Goal: Use online tool/utility

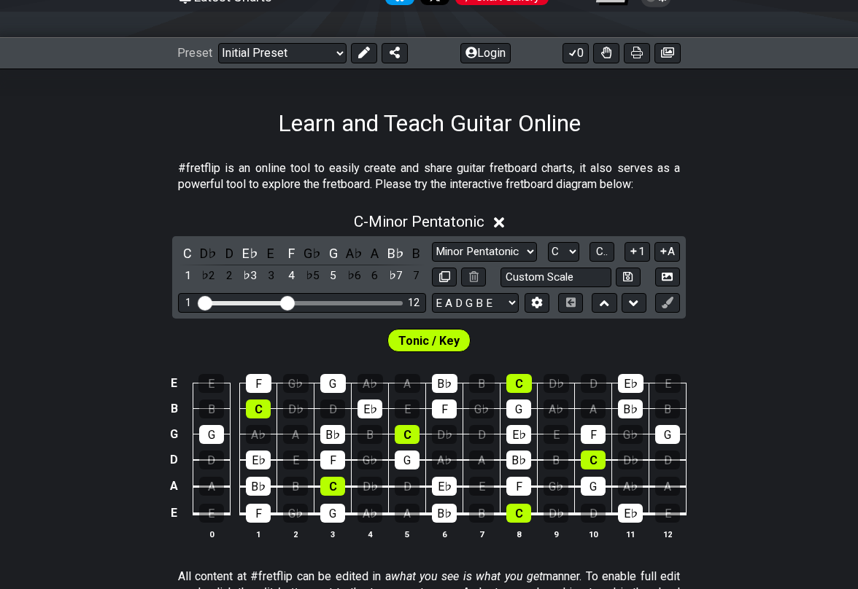
scroll to position [307, 0]
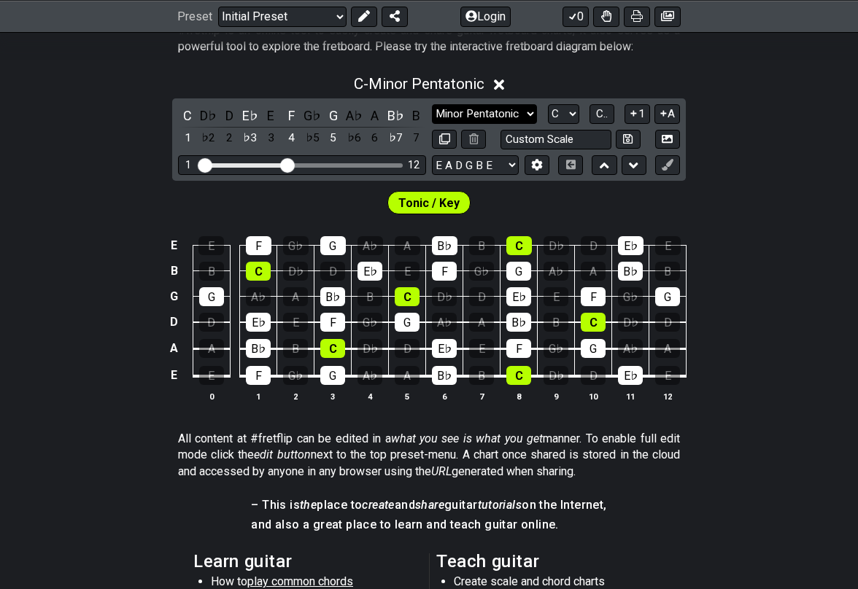
click at [494, 112] on select "Minor Pentatonic Click to edit Minor Pentatonic Major Pentatonic Minor Blues Ma…" at bounding box center [484, 114] width 105 height 20
select select "Major Pentatonic"
click at [432, 104] on select "Minor Pentatonic Click to edit Minor Pentatonic Major Pentatonic Minor Blues Ma…" at bounding box center [484, 114] width 105 height 20
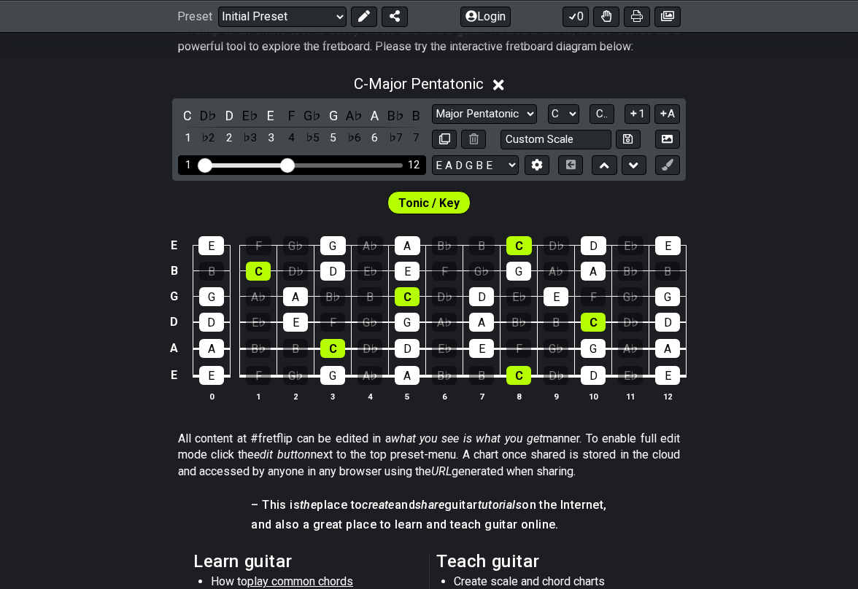
drag, startPoint x: 292, startPoint y: 166, endPoint x: 340, endPoint y: 167, distance: 47.4
click at [340, 167] on div "1 12" at bounding box center [302, 165] width 248 height 20
click at [362, 166] on div "Visible fret range" at bounding box center [302, 165] width 202 height 4
click at [327, 163] on div "Visible fret range" at bounding box center [302, 165] width 202 height 4
drag, startPoint x: 288, startPoint y: 163, endPoint x: 310, endPoint y: 166, distance: 22.1
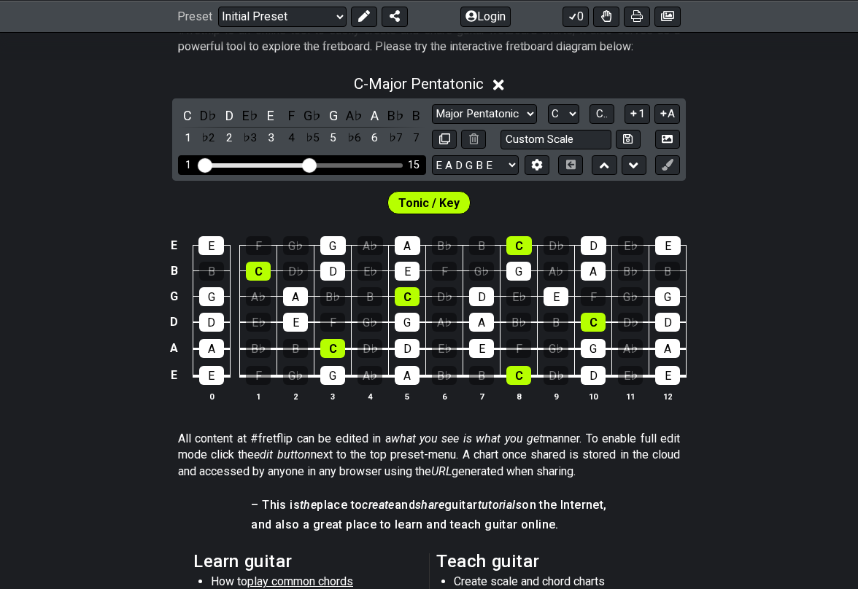
click at [310, 164] on input "Visible fret range" at bounding box center [301, 164] width 207 height 0
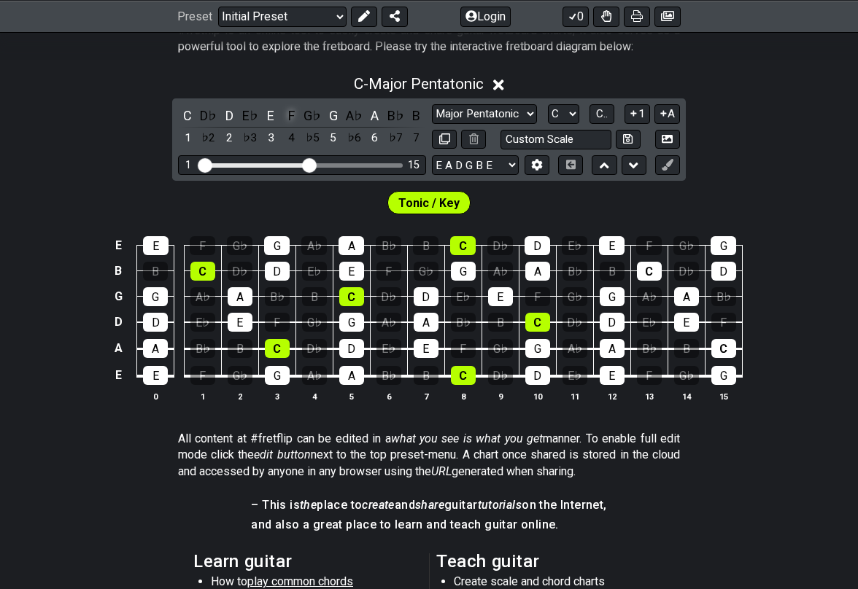
click at [293, 120] on div "F" at bounding box center [291, 116] width 19 height 20
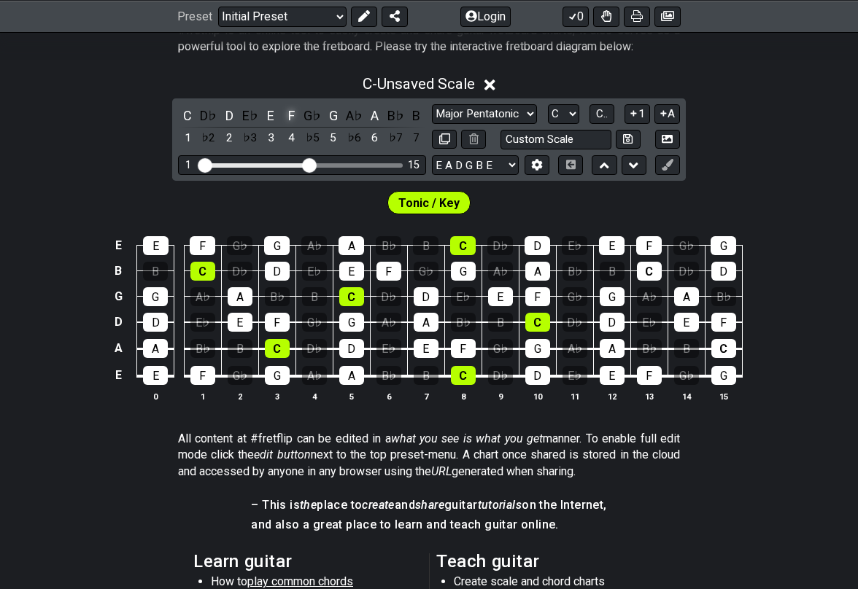
click at [289, 113] on div "F" at bounding box center [291, 116] width 19 height 20
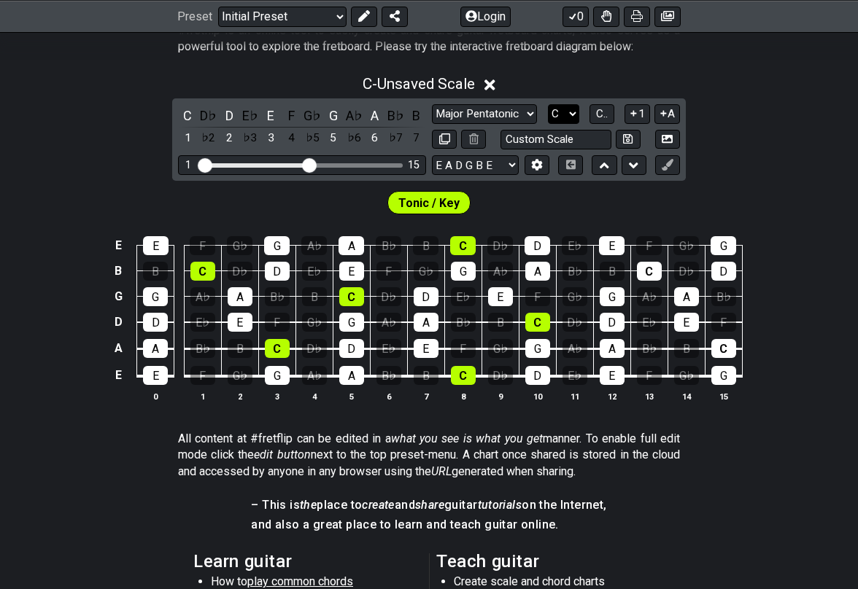
click at [563, 109] on select "A♭ A A♯ B♭ B C C♯ D♭ D D♯ E♭ E F F♯ G♭ G G♯" at bounding box center [563, 114] width 31 height 20
select select "D"
click at [548, 104] on select "A♭ A A♯ B♭ B C C♯ D♭ D D♯ E♭ E F F♯ G♭ G G♯" at bounding box center [563, 114] width 31 height 20
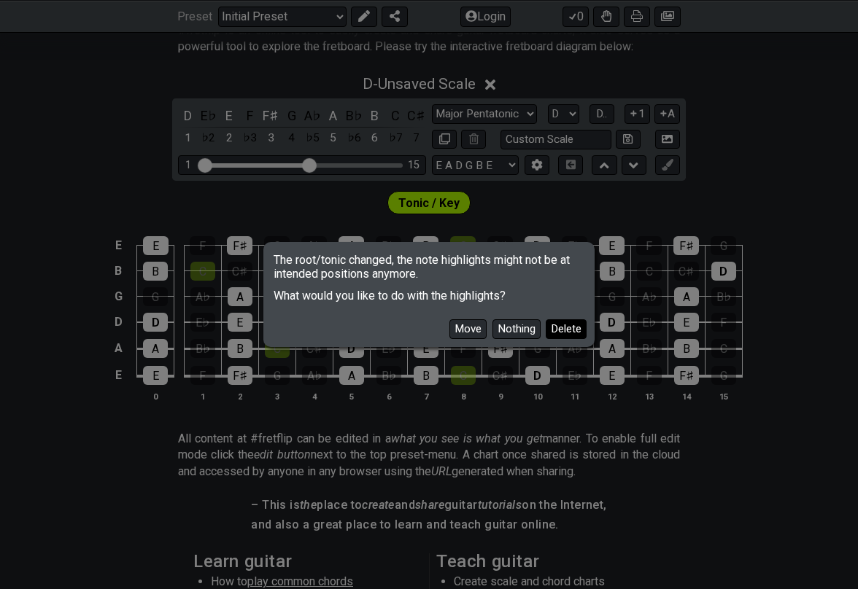
click at [564, 333] on button "Delete" at bounding box center [565, 329] width 41 height 20
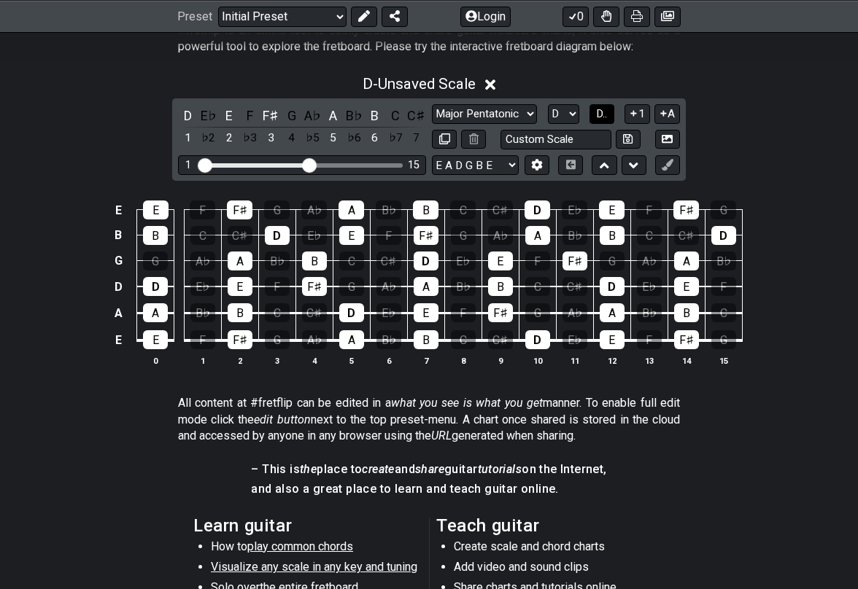
click at [598, 112] on span "D.." at bounding box center [601, 113] width 11 height 13
click at [598, 112] on span "1..7" at bounding box center [601, 113] width 18 height 13
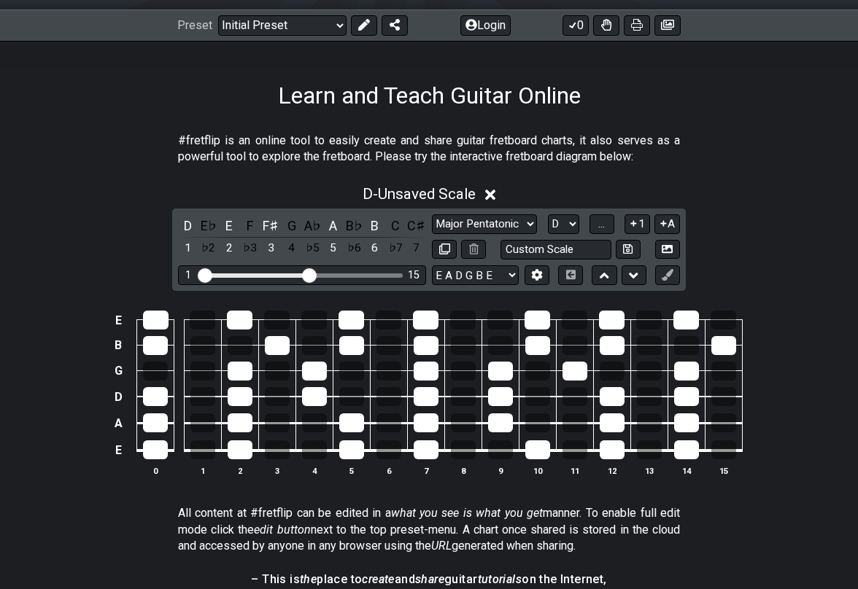
scroll to position [200, 0]
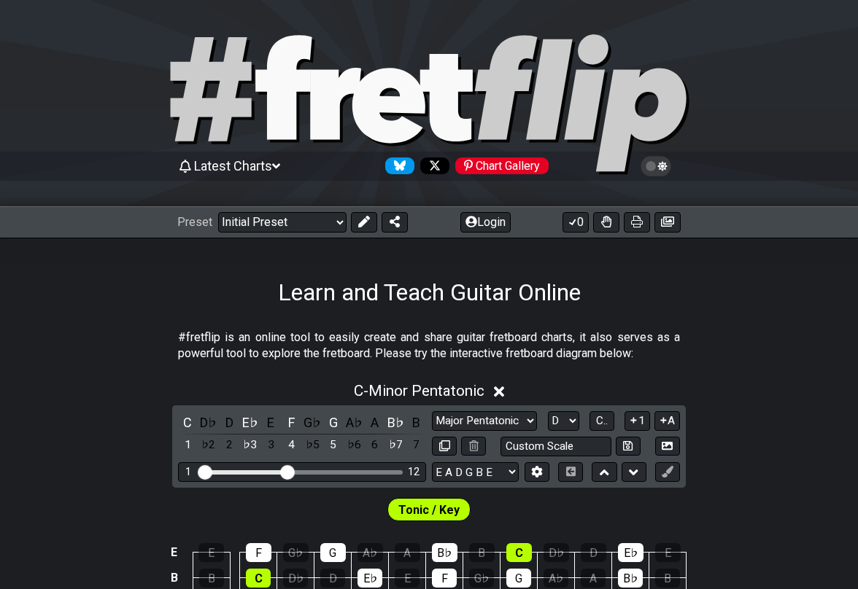
select select "Major Pentatonic"
select select "D"
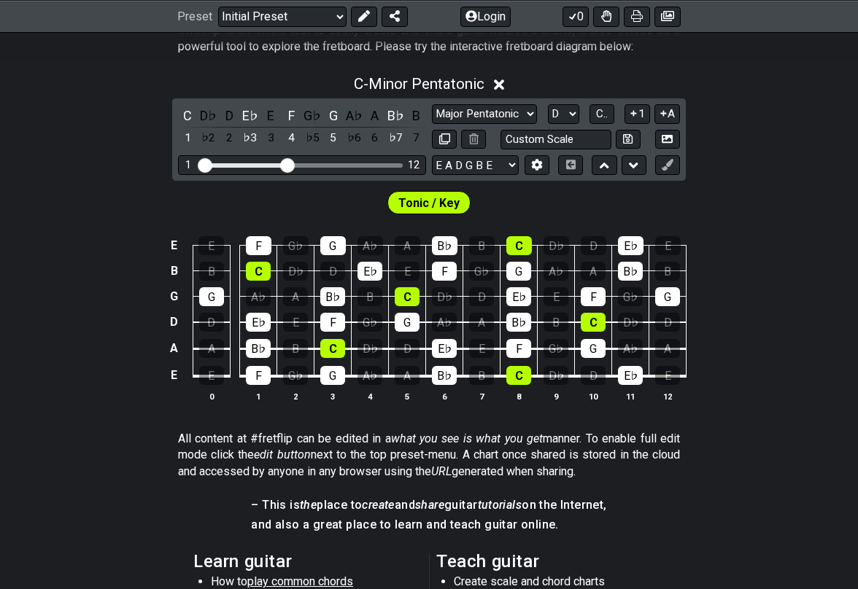
scroll to position [322, 0]
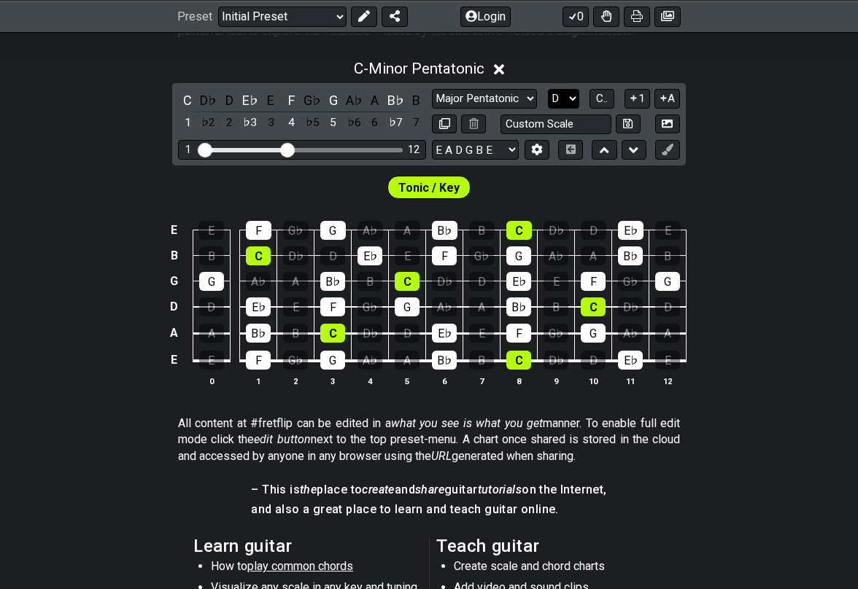
click at [568, 99] on select "A♭ A A♯ B♭ B C C♯ D♭ D D♯ E♭ E F F♯ G♭ G G♯" at bounding box center [563, 99] width 31 height 20
click at [548, 89] on select "A♭ A A♯ B♭ B C C♯ D♭ D D♯ E♭ E F F♯ G♭ G G♯" at bounding box center [563, 99] width 31 height 20
click at [568, 94] on select "A♭ A A♯ B♭ B C C♯ D♭ D D♯ E♭ E F F♯ G♭ G G♯" at bounding box center [563, 99] width 31 height 20
click at [548, 89] on select "A♭ A A♯ B♭ B C C♯ D♭ D D♯ E♭ E F F♯ G♭ G G♯" at bounding box center [563, 99] width 31 height 20
click at [597, 96] on span "C.." at bounding box center [602, 98] width 12 height 13
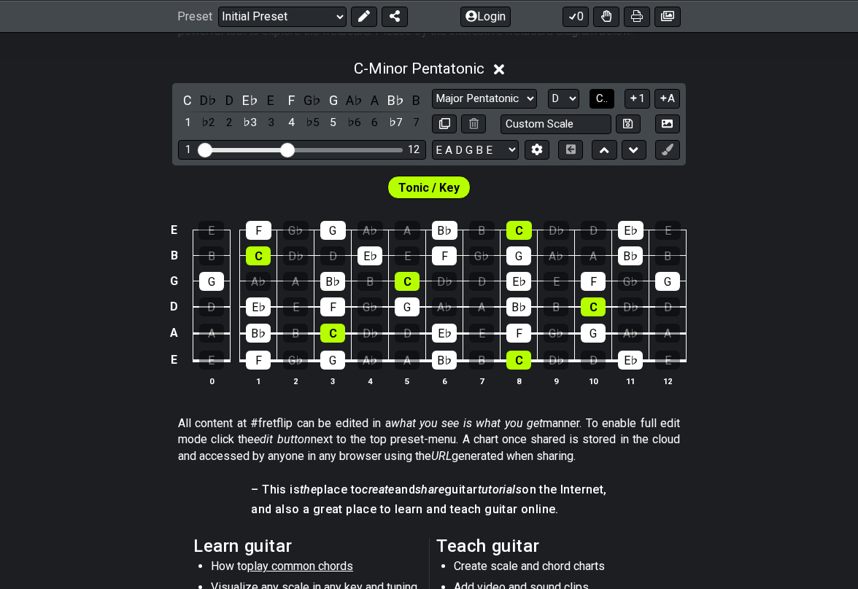
select select "Minor Pentatonic"
select select "C"
click at [597, 101] on span "1..7" at bounding box center [601, 98] width 18 height 13
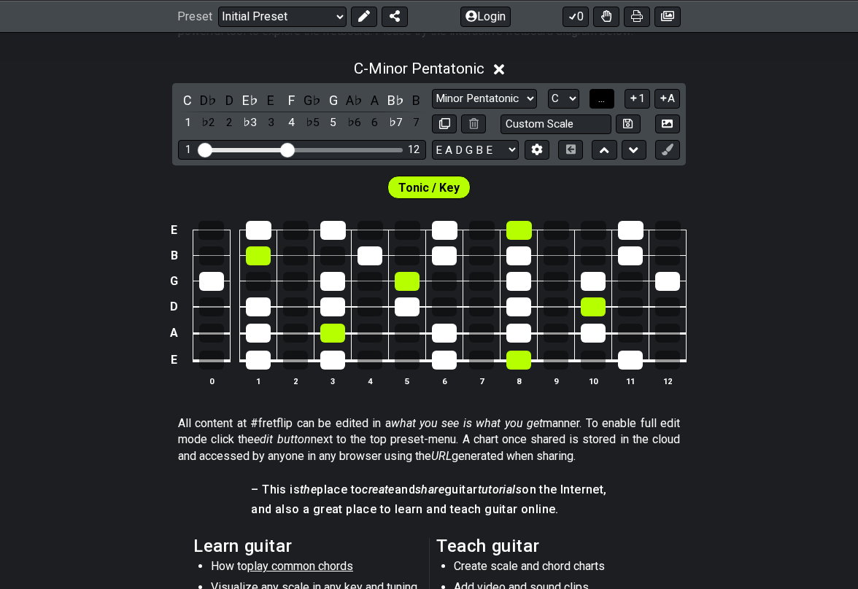
click at [598, 101] on span "..." at bounding box center [601, 98] width 7 height 13
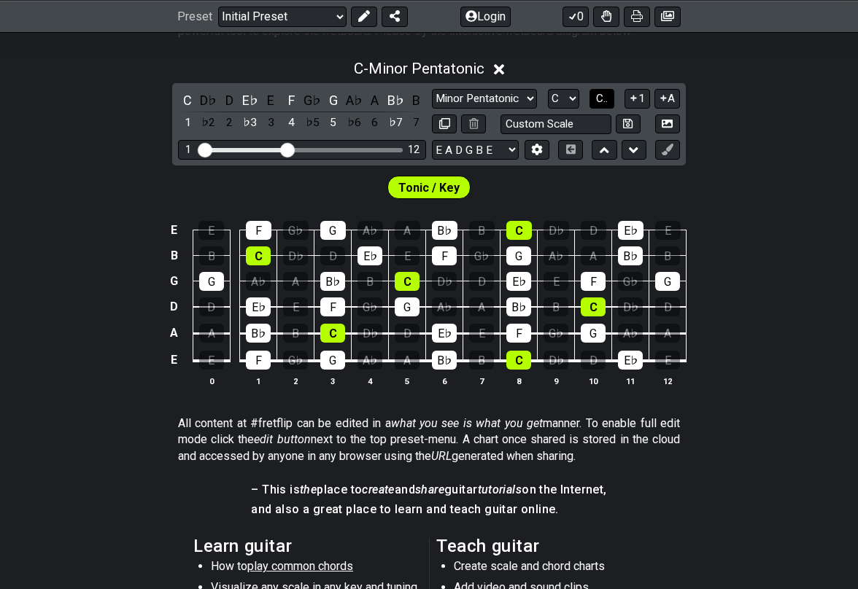
click at [607, 98] on span "C.." at bounding box center [602, 98] width 12 height 13
click at [497, 90] on select "Minor Pentatonic Click to edit Minor Pentatonic Major Pentatonic Minor Blues Ma…" at bounding box center [484, 99] width 105 height 20
select select "Major Pentatonic"
click at [432, 89] on select "Minor Pentatonic Click to edit Minor Pentatonic Major Pentatonic Minor Blues Ma…" at bounding box center [484, 99] width 105 height 20
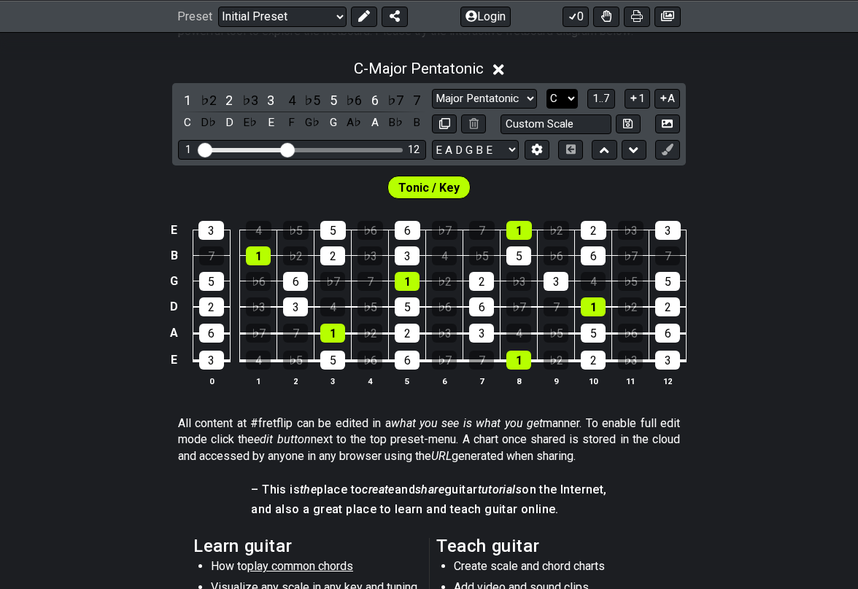
click at [561, 100] on select "A♭ A A♯ B♭ B C C♯ D♭ D D♯ E♭ E F F♯ G♭ G G♯" at bounding box center [561, 99] width 31 height 20
select select "D"
click at [546, 89] on select "A♭ A A♯ B♭ B C C♯ D♭ D D♯ E♭ E F F♯ G♭ G G♯" at bounding box center [561, 99] width 31 height 20
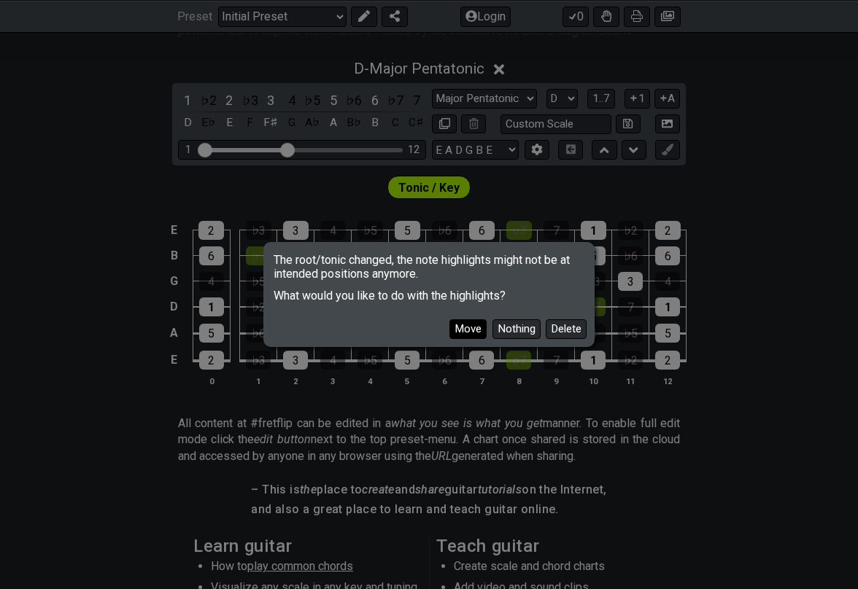
click at [473, 330] on button "Move" at bounding box center [467, 329] width 37 height 20
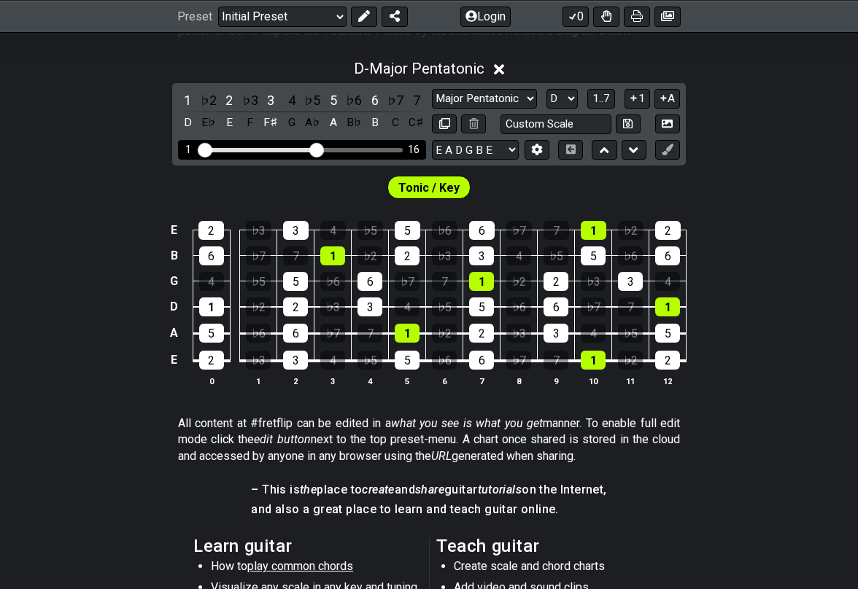
drag, startPoint x: 286, startPoint y: 146, endPoint x: 313, endPoint y: 147, distance: 27.0
click at [313, 149] on input "Visible fret range" at bounding box center [301, 149] width 207 height 0
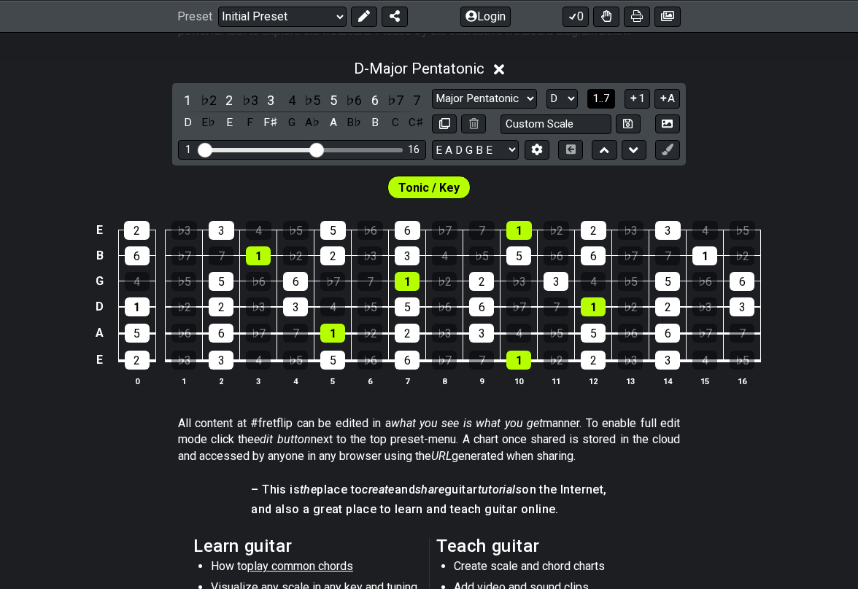
click at [609, 100] on span "1..7" at bounding box center [601, 98] width 18 height 13
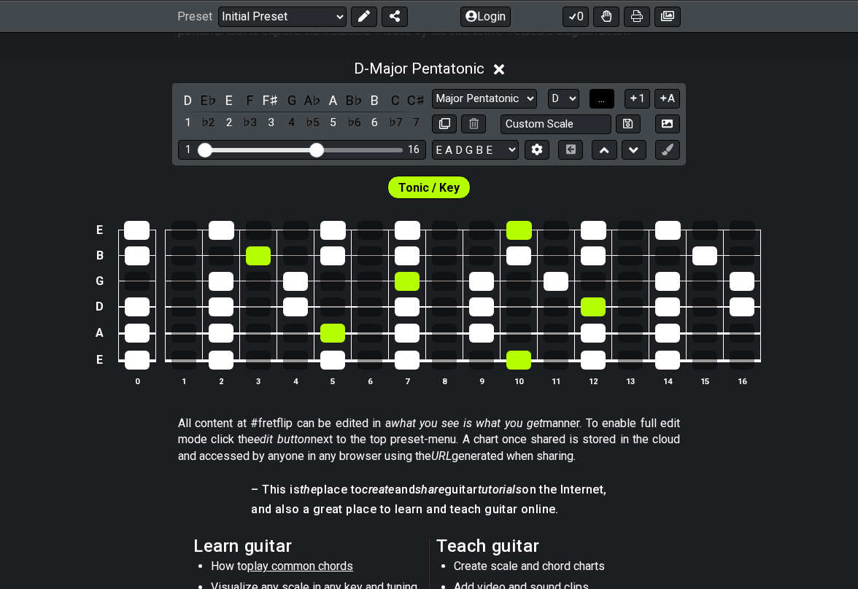
click at [609, 100] on button "..." at bounding box center [601, 99] width 25 height 20
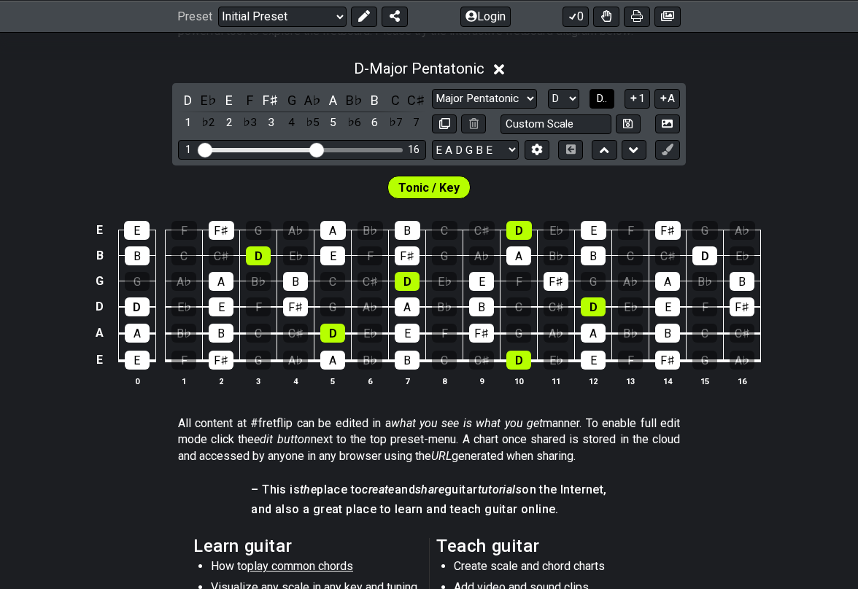
click at [609, 100] on button "D.." at bounding box center [601, 99] width 25 height 20
click at [609, 100] on span "1..7" at bounding box center [601, 98] width 18 height 13
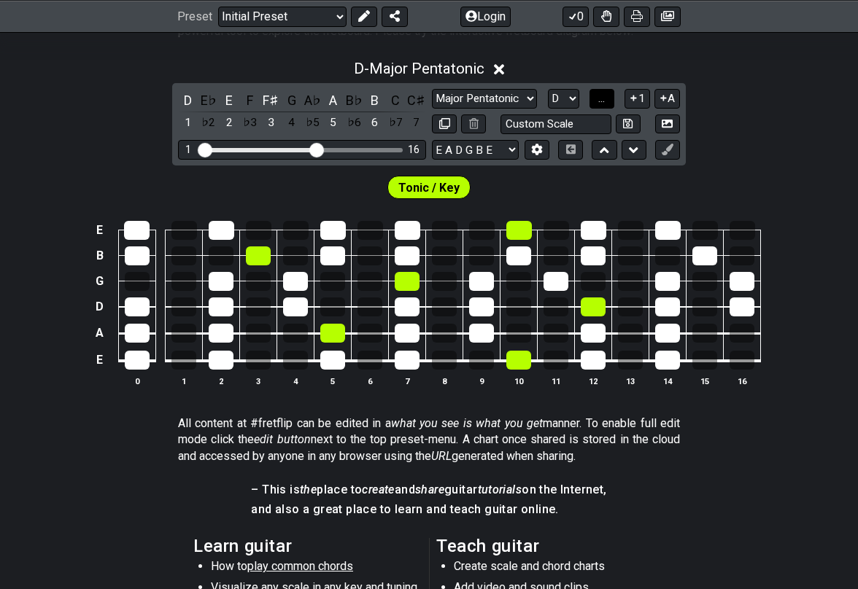
click at [609, 100] on button "..." at bounding box center [601, 99] width 25 height 20
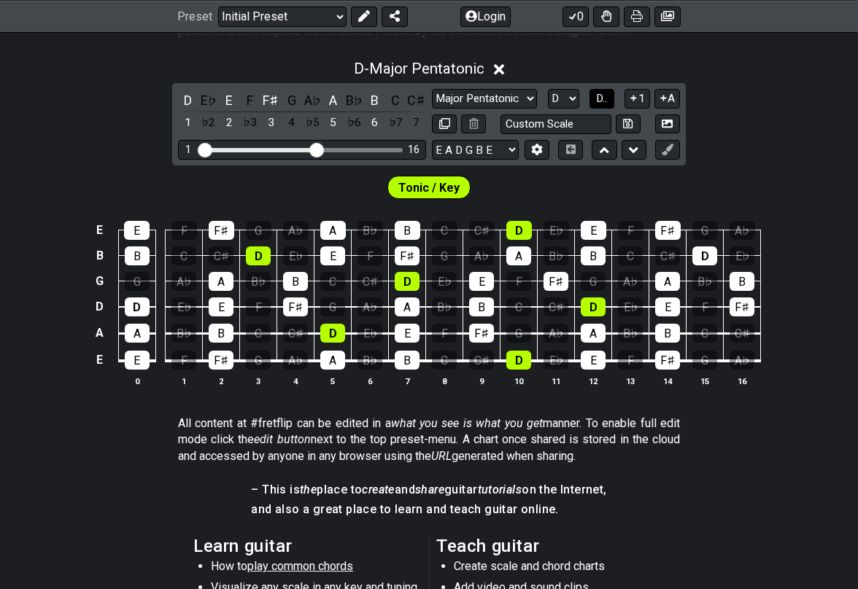
click at [609, 100] on button "D.." at bounding box center [601, 99] width 25 height 20
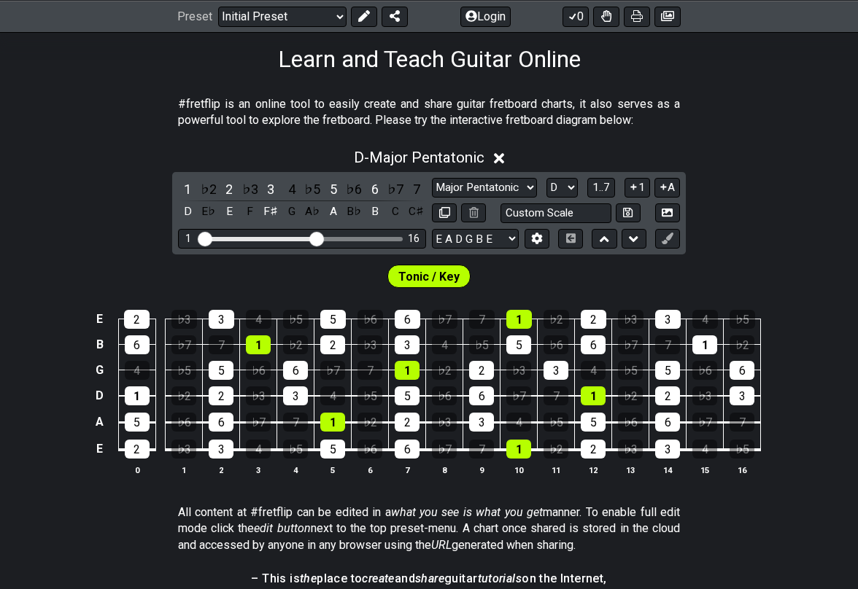
scroll to position [236, 0]
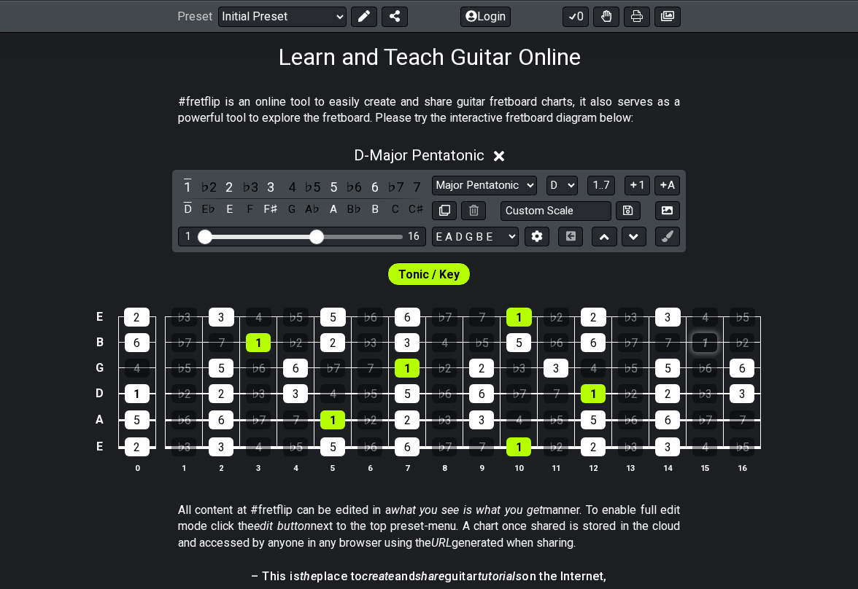
click at [710, 341] on div "1" at bounding box center [704, 342] width 25 height 19
click at [712, 341] on div "1" at bounding box center [704, 342] width 25 height 19
click at [445, 274] on span "Tonic / Key" at bounding box center [428, 274] width 61 height 21
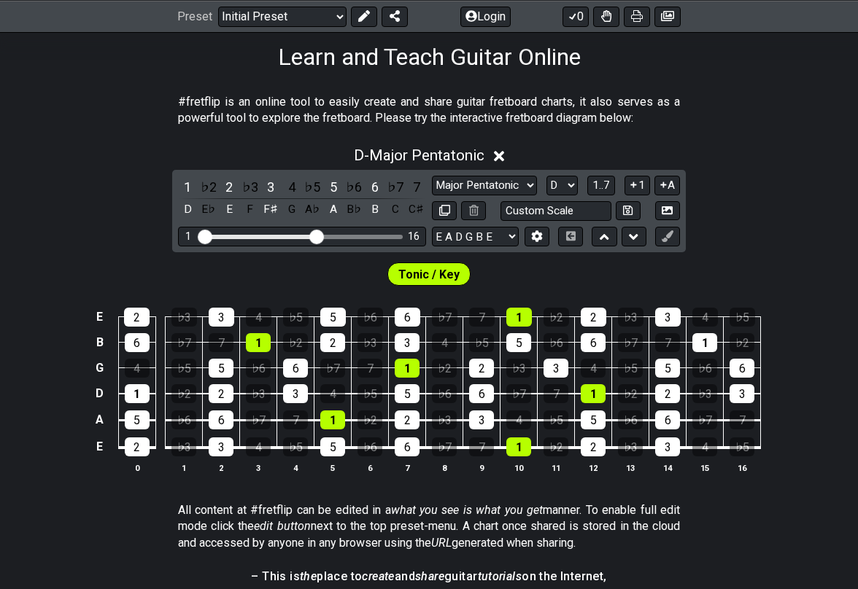
click at [445, 274] on span "Tonic / Key" at bounding box center [428, 274] width 61 height 21
click at [543, 236] on button at bounding box center [536, 237] width 25 height 20
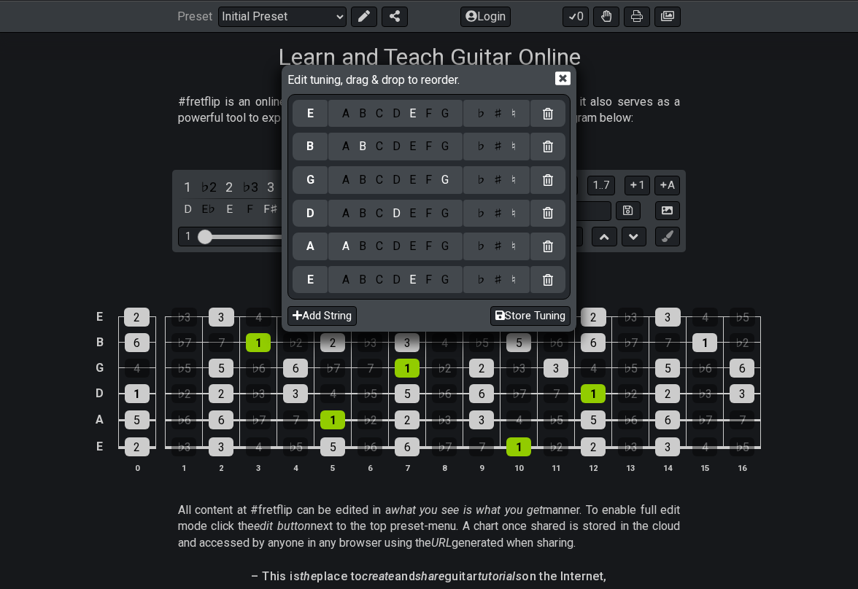
click at [570, 85] on icon at bounding box center [562, 79] width 15 height 14
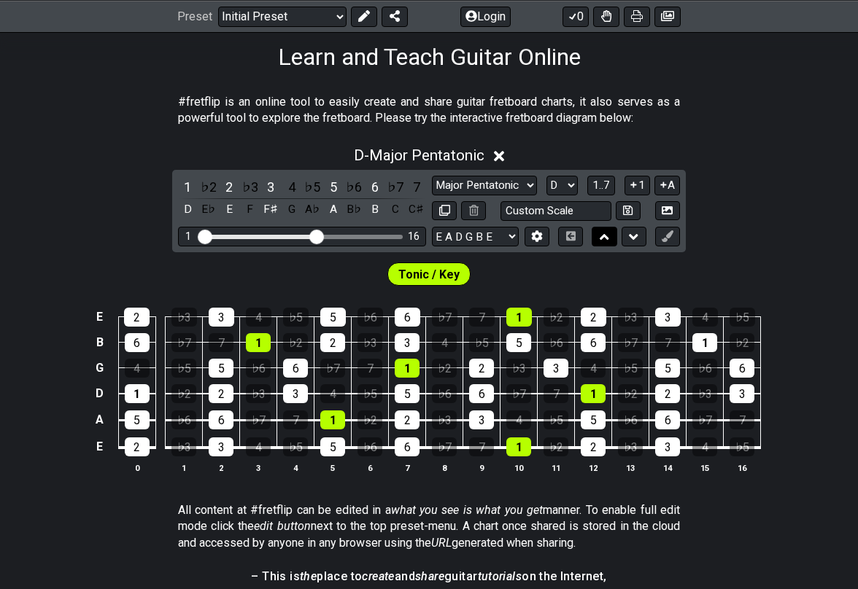
click at [606, 243] on icon at bounding box center [603, 237] width 9 height 15
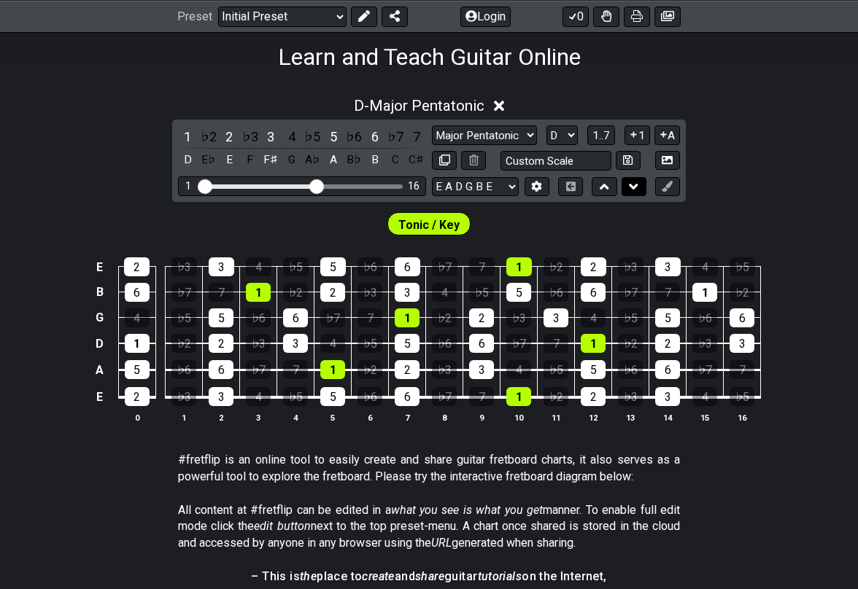
click at [629, 193] on button at bounding box center [633, 187] width 25 height 20
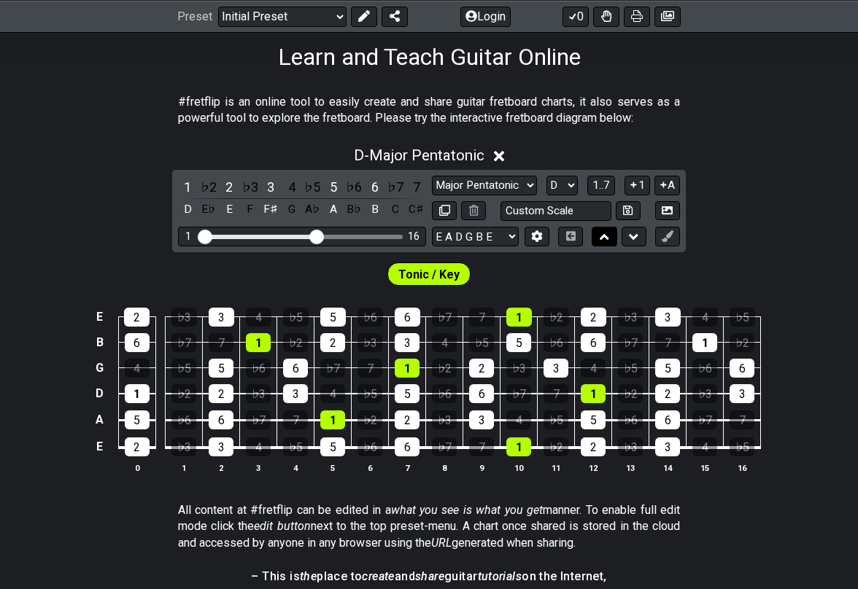
click at [603, 240] on icon at bounding box center [603, 237] width 9 height 15
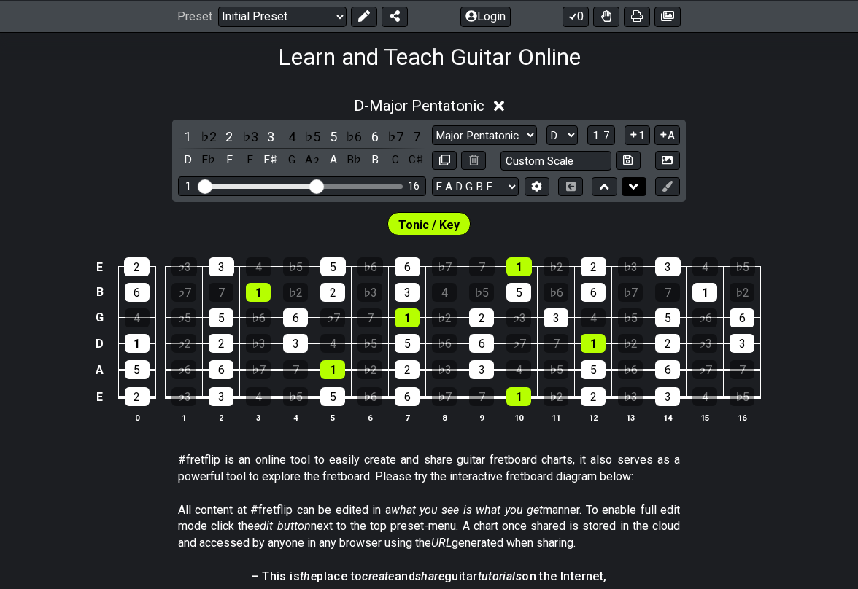
click at [626, 190] on button at bounding box center [633, 187] width 25 height 20
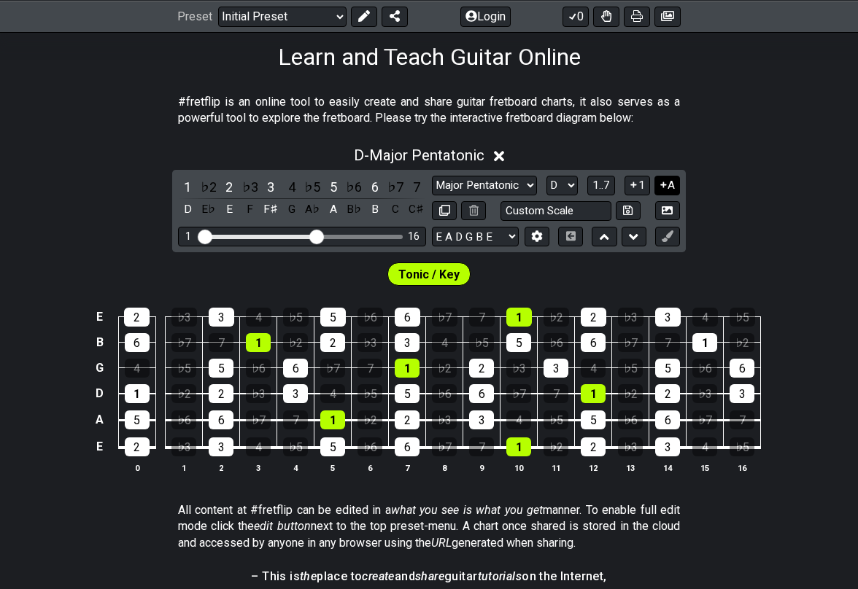
click at [666, 190] on icon at bounding box center [663, 184] width 14 height 11
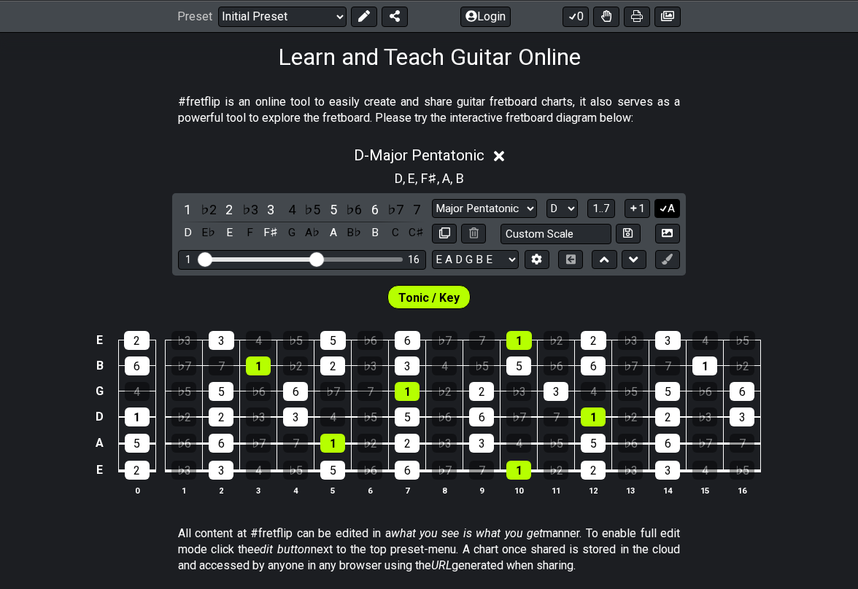
click at [667, 214] on button "A" at bounding box center [667, 209] width 26 height 20
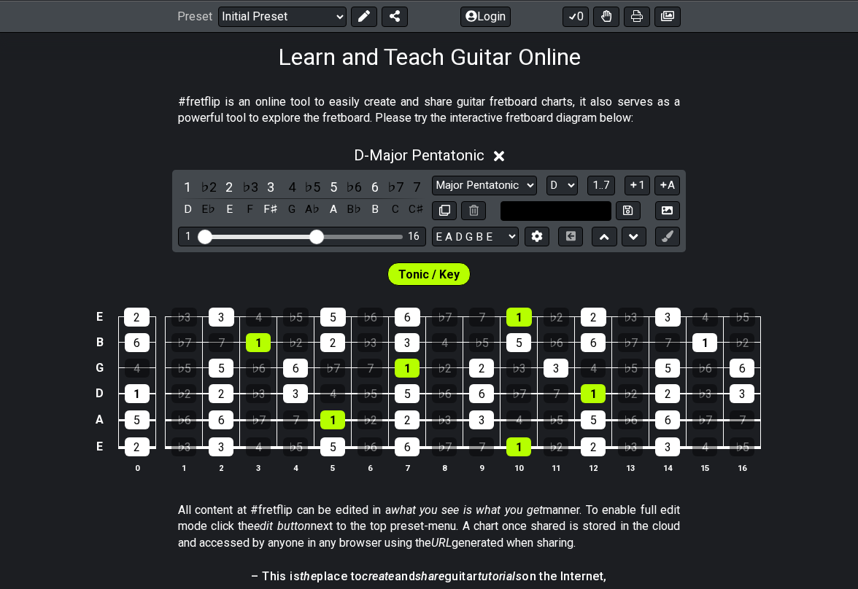
click at [545, 214] on input "text" at bounding box center [555, 211] width 111 height 20
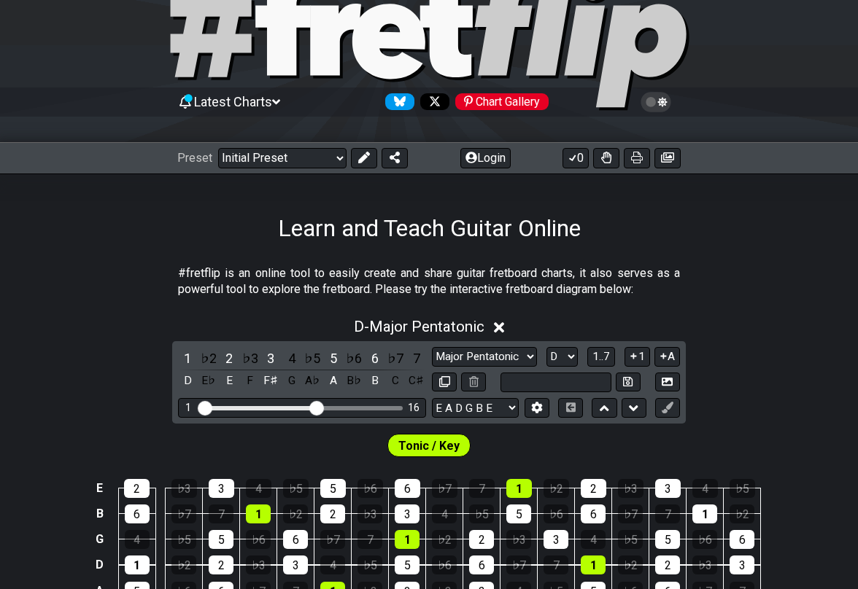
scroll to position [0, 0]
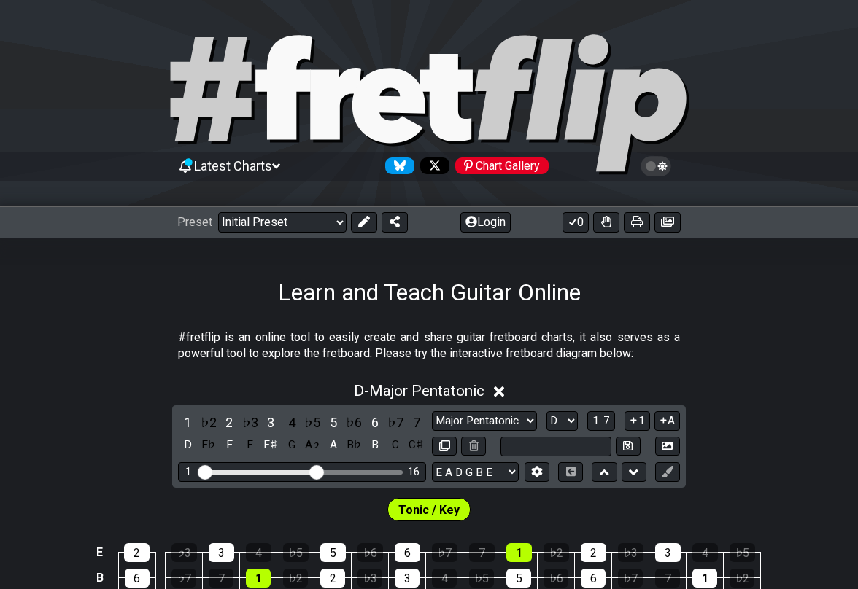
type input "Custom Scale"
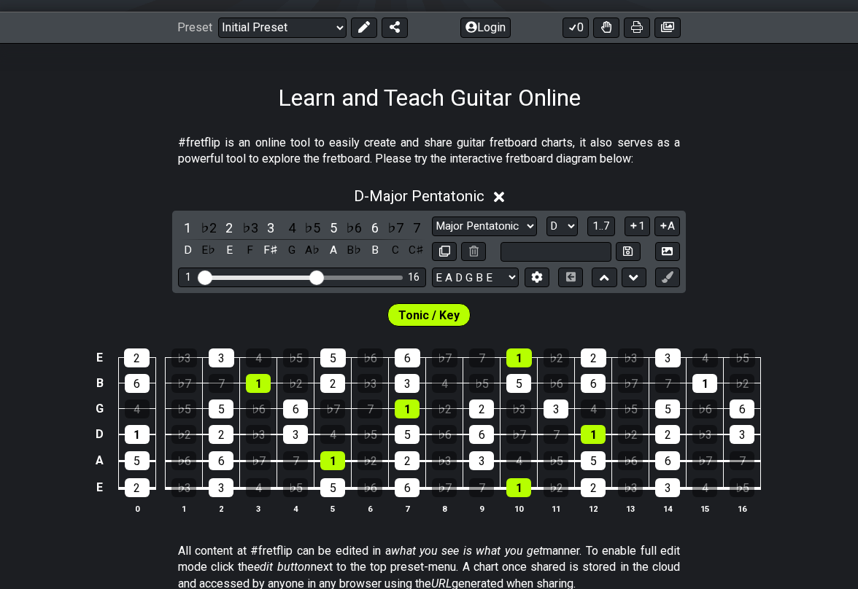
scroll to position [270, 0]
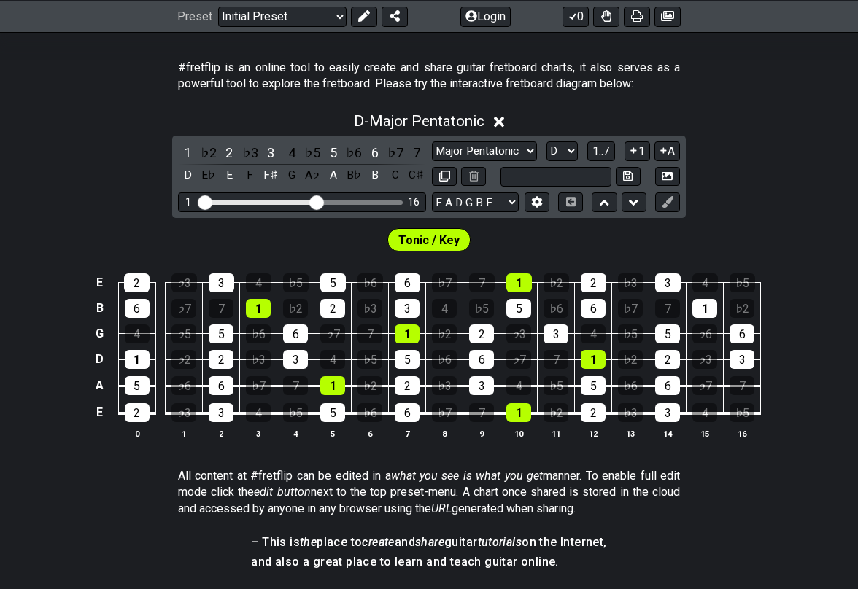
type input "Custom Scale"
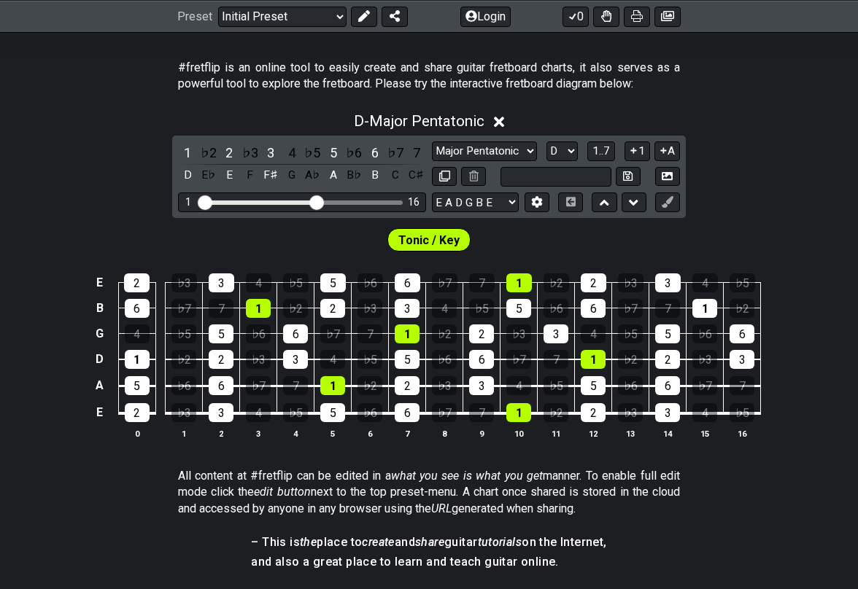
type input "Custom Scale"
